Goal: Check status: Check status

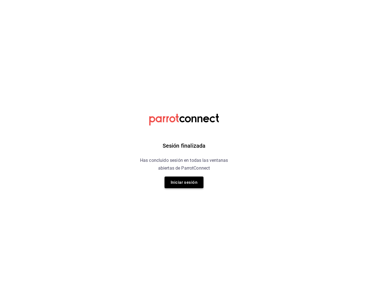
click at [175, 179] on button "Iniciar sesión" at bounding box center [184, 183] width 39 height 12
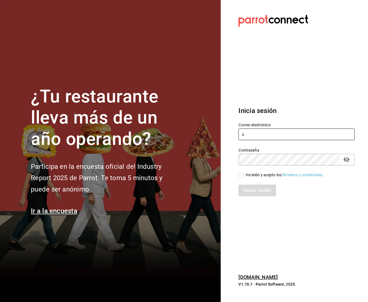
type input "[EMAIL_ADDRESS][DOMAIN_NAME]"
click at [243, 175] on input "He leído y acepto los Términos y condiciones." at bounding box center [240, 175] width 5 height 5
checkbox input "true"
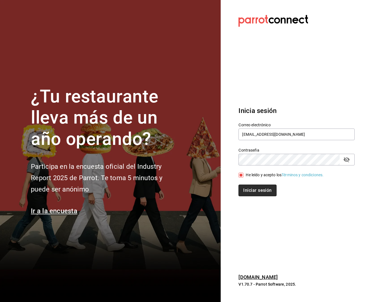
click at [252, 186] on button "Iniciar sesión" at bounding box center [257, 191] width 38 height 12
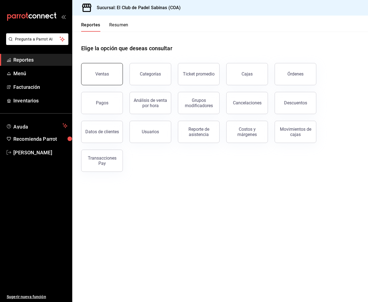
click at [114, 78] on button "Ventas" at bounding box center [102, 74] width 42 height 22
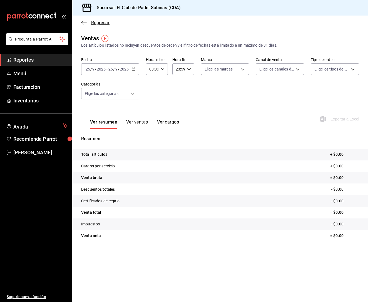
click at [102, 24] on span "Regresar" at bounding box center [100, 22] width 18 height 5
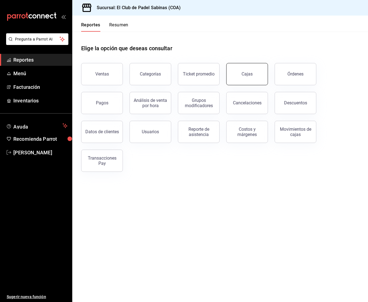
click at [260, 81] on link "Cajas" at bounding box center [247, 74] width 42 height 22
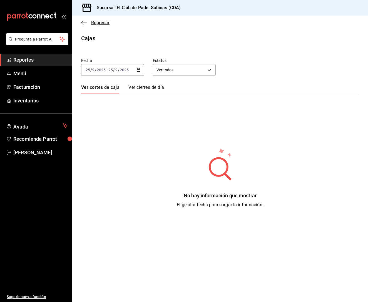
click at [86, 24] on icon "button" at bounding box center [84, 22] width 6 height 5
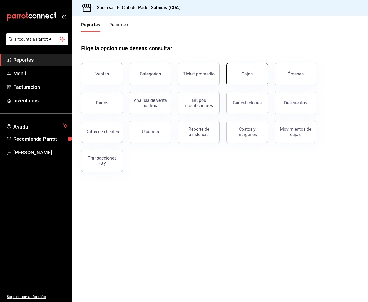
click at [254, 73] on link "Cajas" at bounding box center [247, 74] width 42 height 22
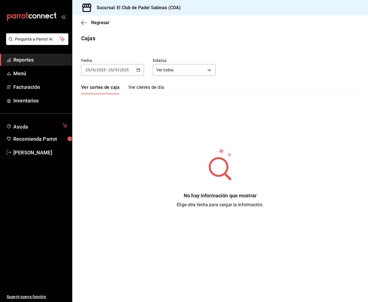
click at [140, 71] on div "2025-09-25 25 / 9 / 2025 - 2025-09-25 25 / 9 / 2025" at bounding box center [112, 70] width 63 height 12
click at [116, 96] on li "Ayer" at bounding box center [107, 99] width 52 height 13
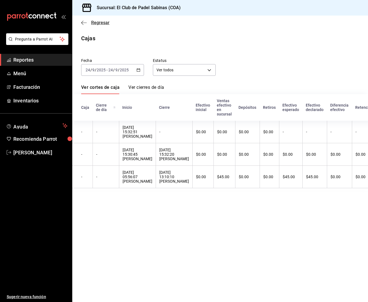
click at [83, 22] on icon "button" at bounding box center [84, 22] width 6 height 5
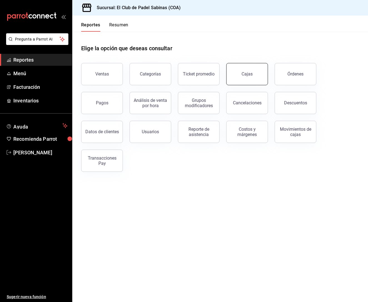
click at [243, 75] on div "Cajas" at bounding box center [246, 74] width 11 height 7
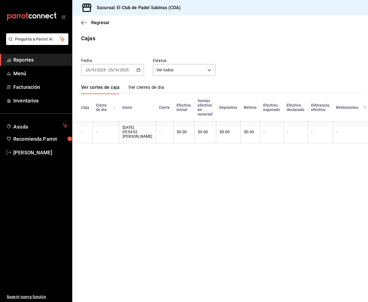
click at [140, 70] on \(Stroke\) "button" at bounding box center [138, 70] width 3 height 3
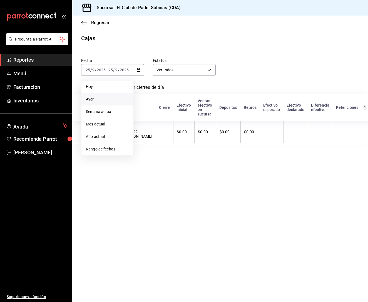
click at [113, 97] on span "Ayer" at bounding box center [107, 99] width 43 height 6
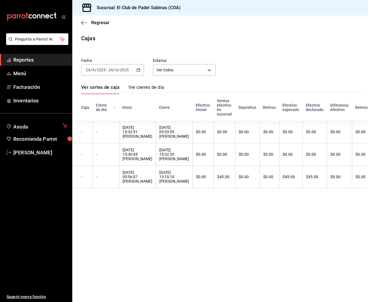
click at [142, 89] on link "Ver cierres de día" at bounding box center [146, 89] width 36 height 9
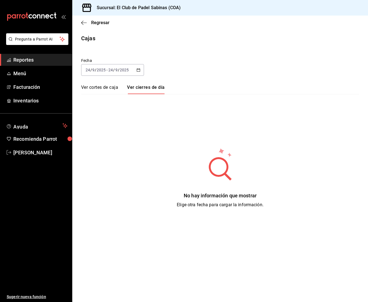
click at [103, 86] on link "Ver cortes de caja" at bounding box center [99, 89] width 37 height 9
